Goal: Find specific page/section: Find specific page/section

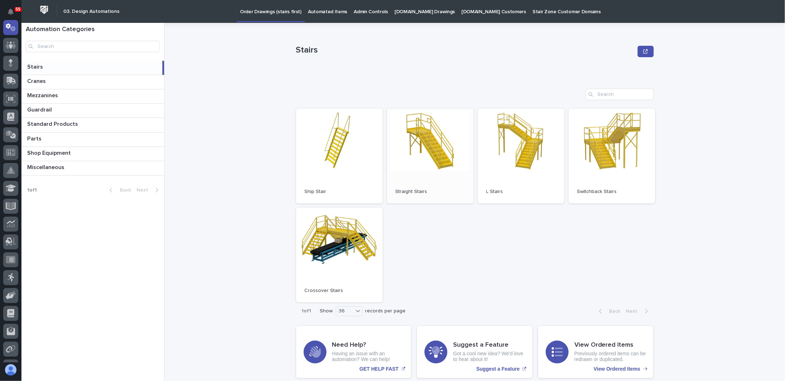
click at [436, 140] on link "Open" at bounding box center [430, 156] width 87 height 95
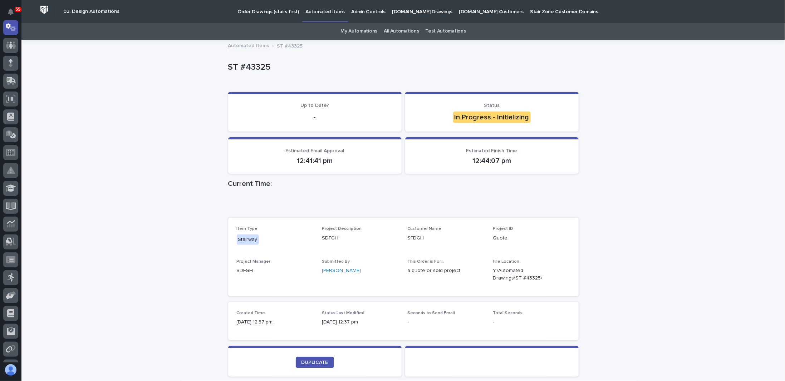
click at [187, 222] on div "Loading... Saving… Loading... Saving… ST #43325 ST #43325 Sorry, there was an e…" at bounding box center [403, 250] width 764 height 421
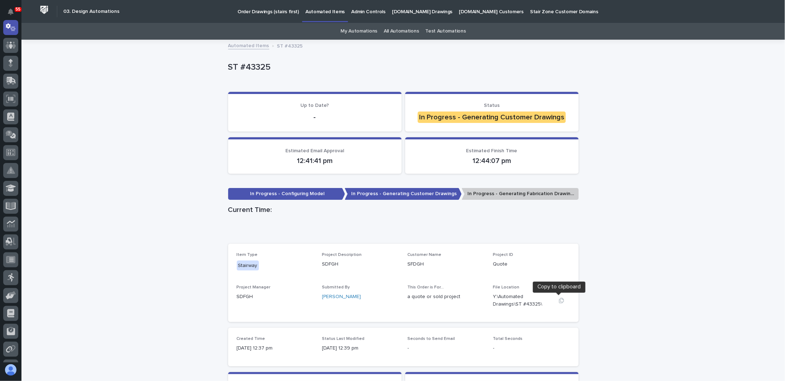
click at [561, 300] on icon "button" at bounding box center [561, 300] width 5 height 5
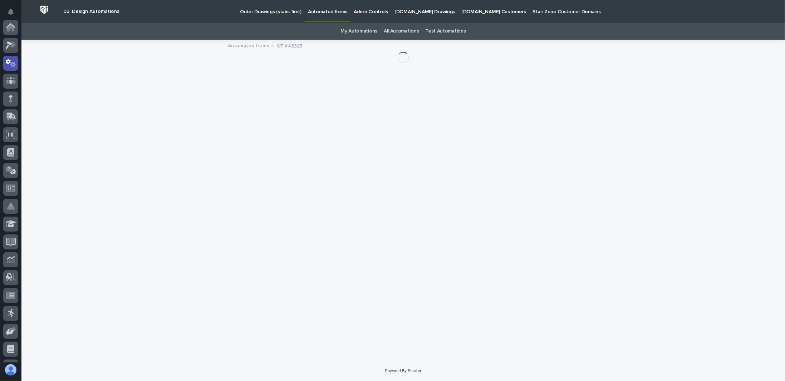
scroll to position [36, 0]
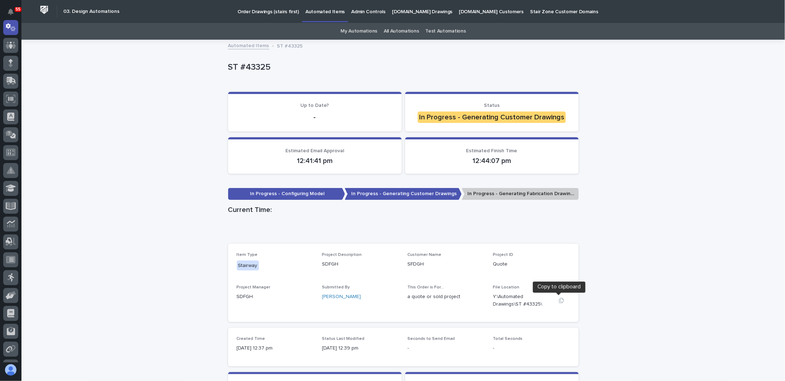
click at [560, 299] on icon "button" at bounding box center [561, 300] width 5 height 5
click at [559, 301] on icon "button" at bounding box center [561, 300] width 5 height 5
click at [357, 14] on p "Admin Controls" at bounding box center [368, 7] width 34 height 15
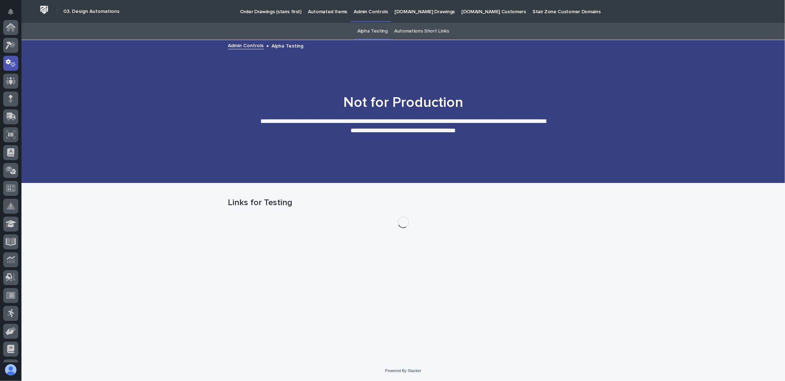
scroll to position [36, 0]
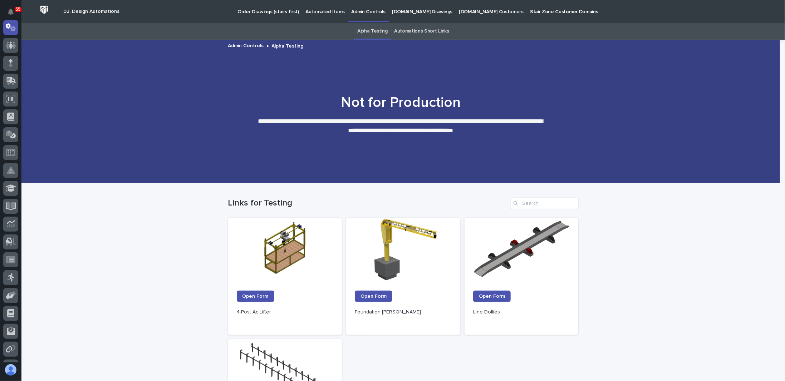
click at [323, 15] on p "Automated Items" at bounding box center [325, 7] width 39 height 15
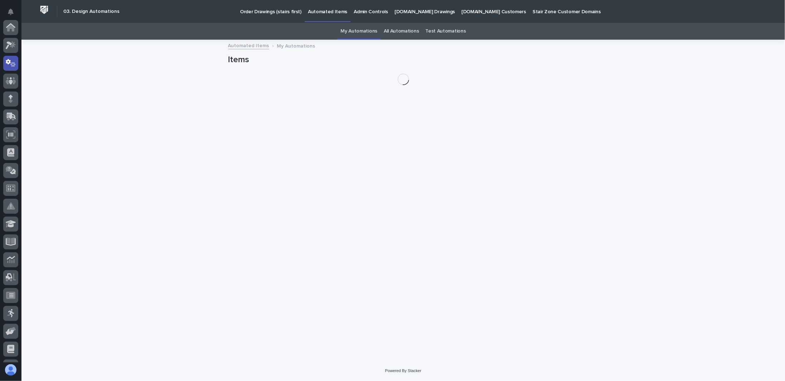
scroll to position [36, 0]
click at [398, 33] on link "All Automations" at bounding box center [401, 31] width 35 height 17
